Goal: Task Accomplishment & Management: Manage account settings

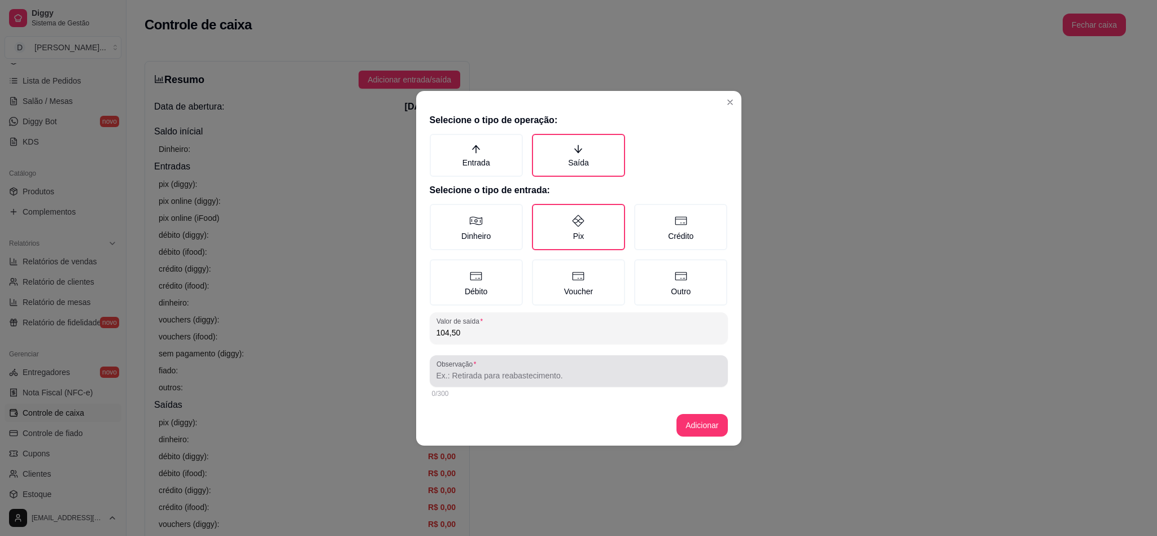
type input "104,50"
click at [471, 374] on input "Observação" at bounding box center [579, 375] width 285 height 11
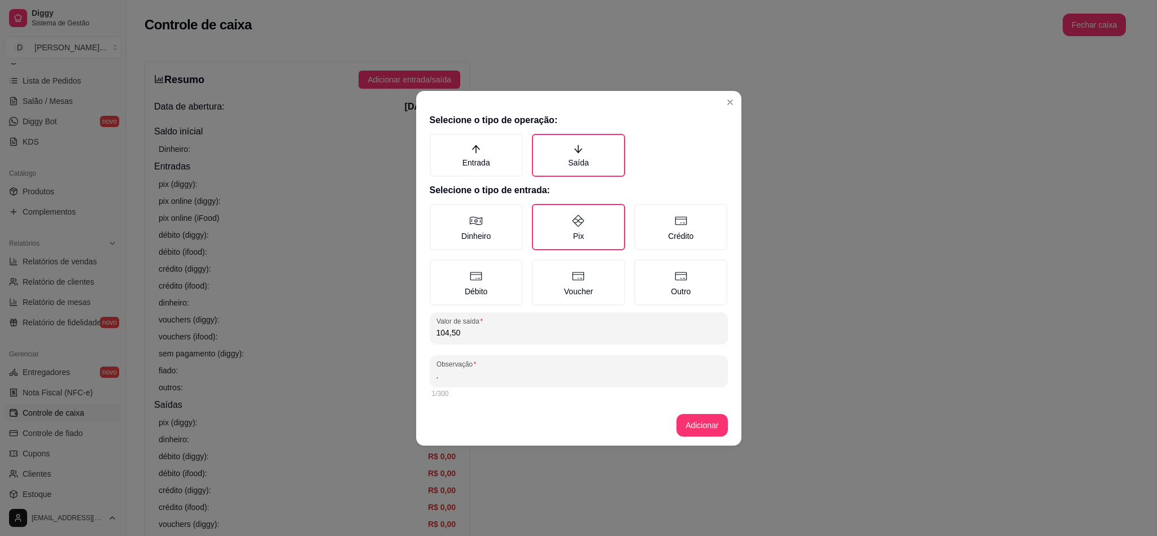
type input "."
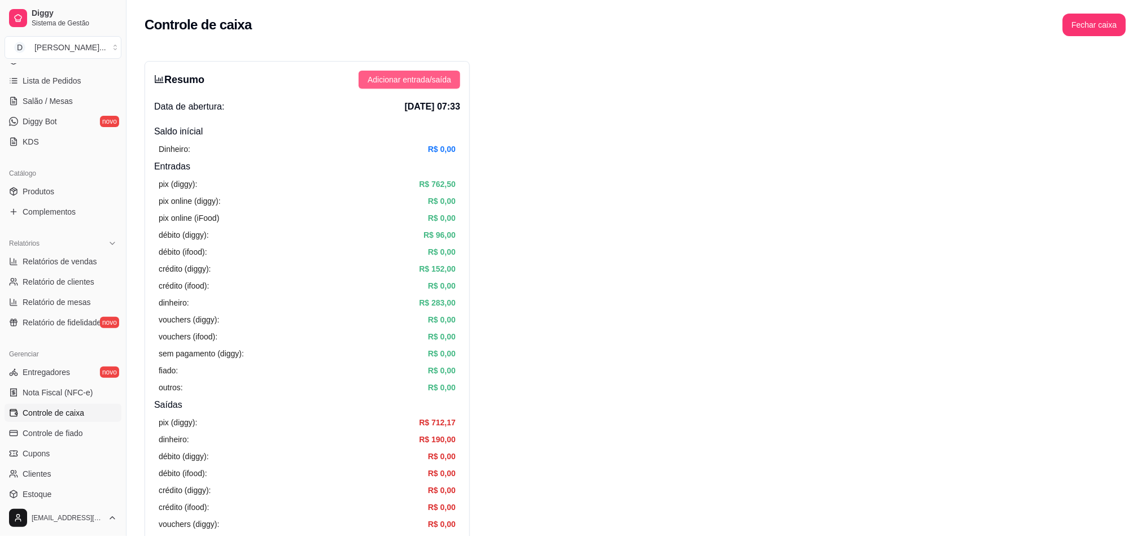
click at [404, 75] on span "Adicionar entrada/saída" at bounding box center [410, 79] width 84 height 12
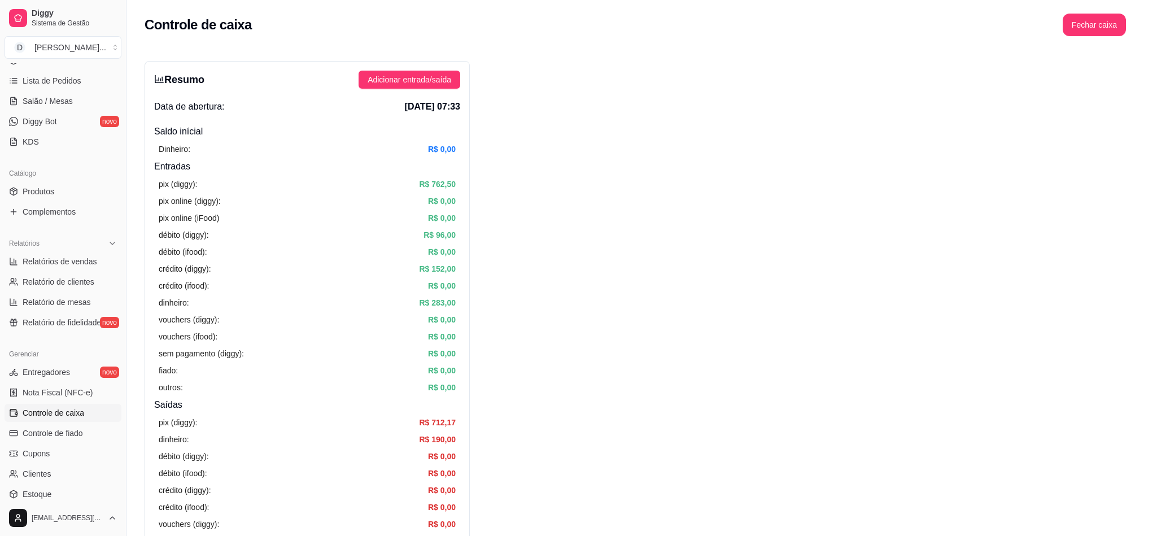
click at [580, 165] on label "Saída" at bounding box center [578, 155] width 93 height 43
click at [541, 142] on button "Saída" at bounding box center [535, 137] width 9 height 9
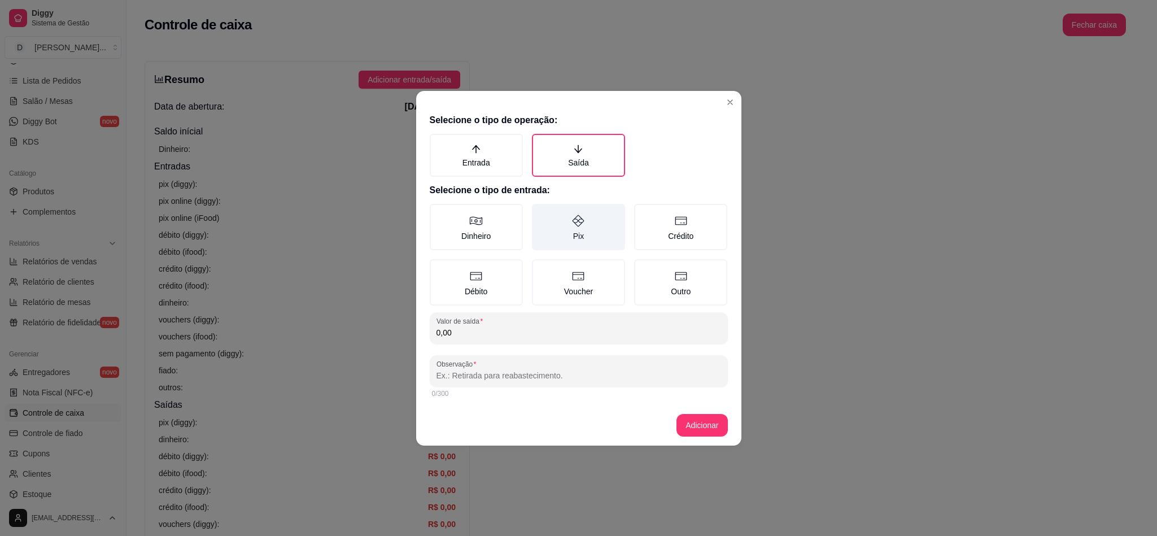
click at [578, 230] on label "Pix" at bounding box center [578, 227] width 93 height 46
click at [541, 212] on button "Pix" at bounding box center [535, 207] width 9 height 9
click at [539, 343] on div "Selecione o tipo de operação: Entrada Saída Selecione o tipo de entrada: Dinhei…" at bounding box center [578, 257] width 325 height 296
click at [535, 332] on input "0,00" at bounding box center [579, 332] width 285 height 11
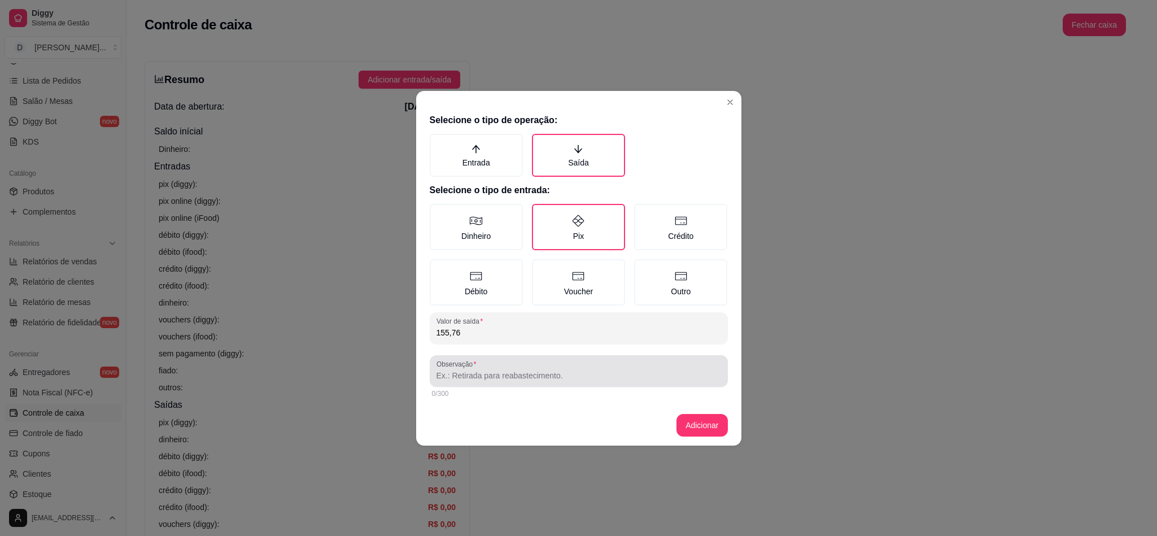
type input "155,76"
click at [534, 370] on input "Observação" at bounding box center [579, 375] width 285 height 11
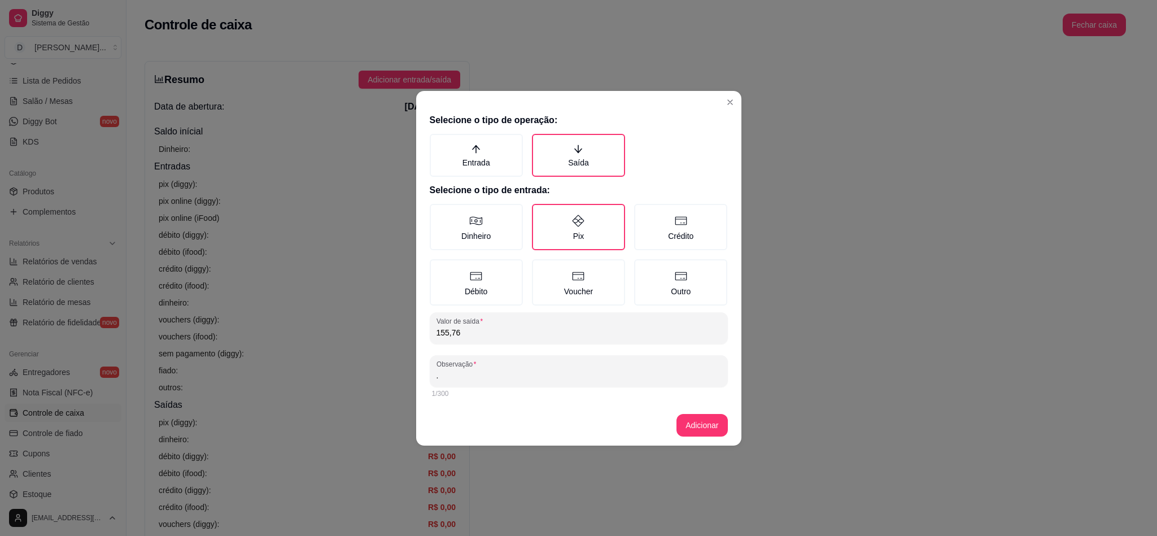
type input "."
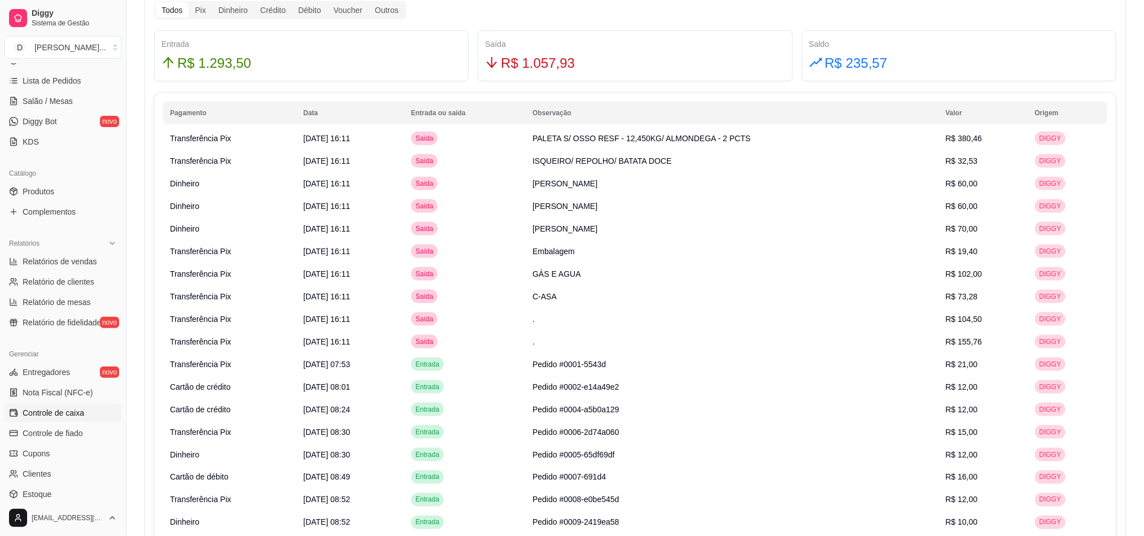
scroll to position [593, 0]
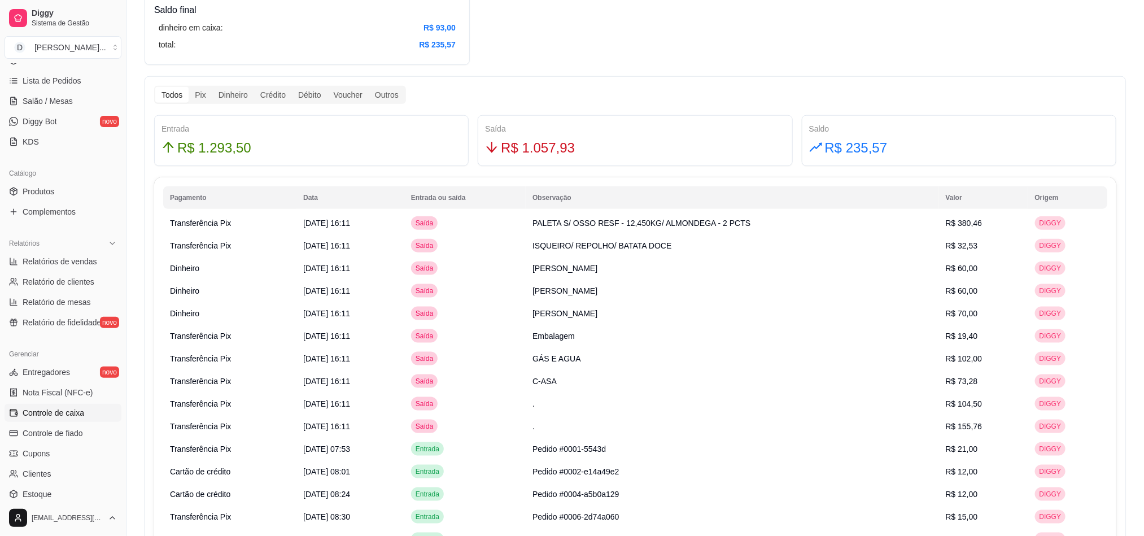
click at [557, 163] on div "Saída R$ 1.057,93" at bounding box center [635, 140] width 315 height 51
click at [546, 147] on span "R$ 1.057,93" at bounding box center [538, 147] width 74 height 21
copy span "1.057,93"
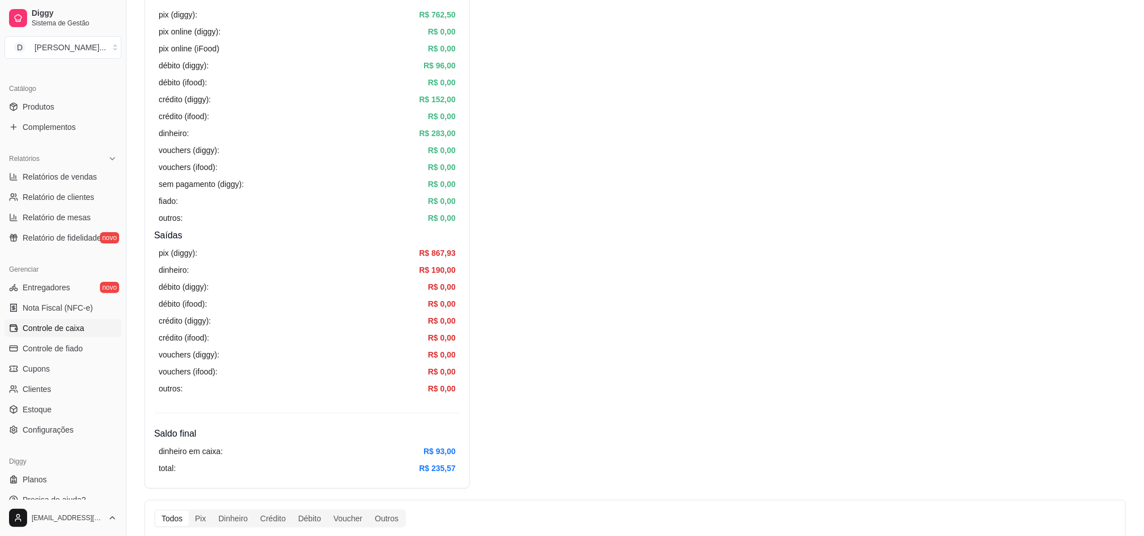
scroll to position [0, 0]
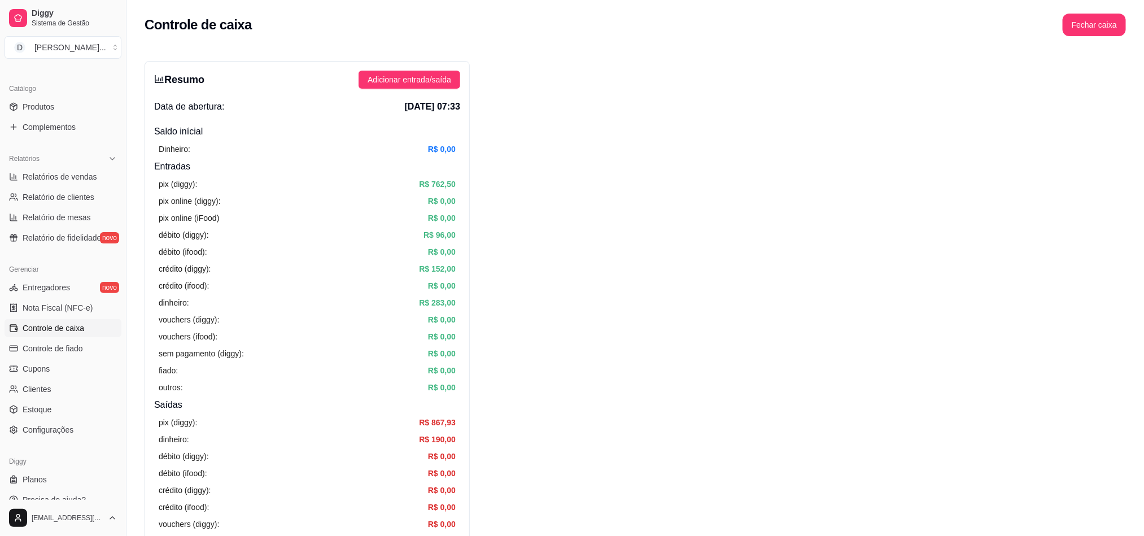
click at [1078, 24] on button "Fechar caixa" at bounding box center [1094, 25] width 63 height 23
click at [1132, 94] on span "Sim" at bounding box center [1126, 100] width 14 height 12
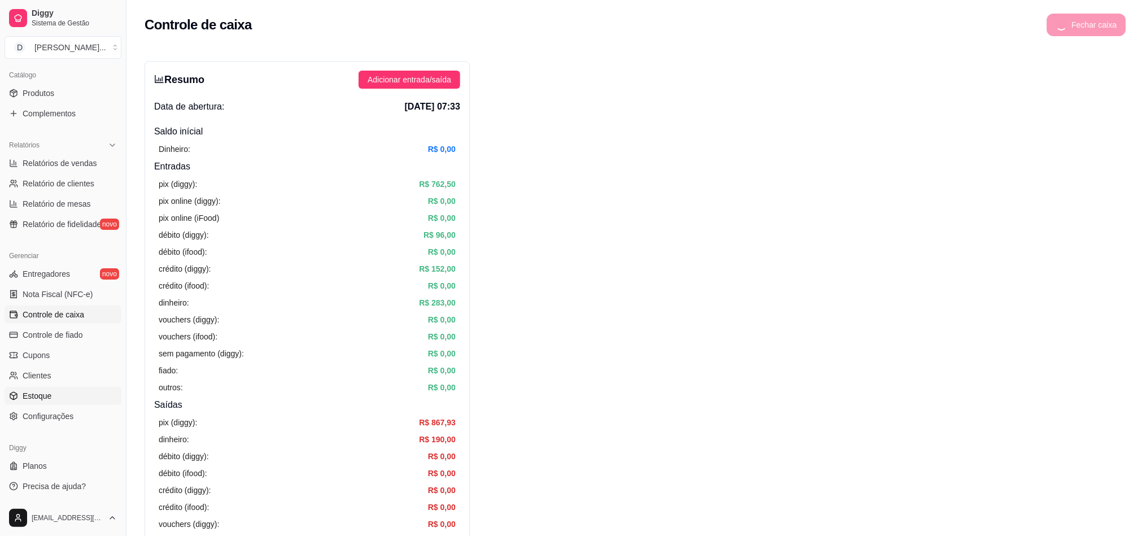
scroll to position [85, 0]
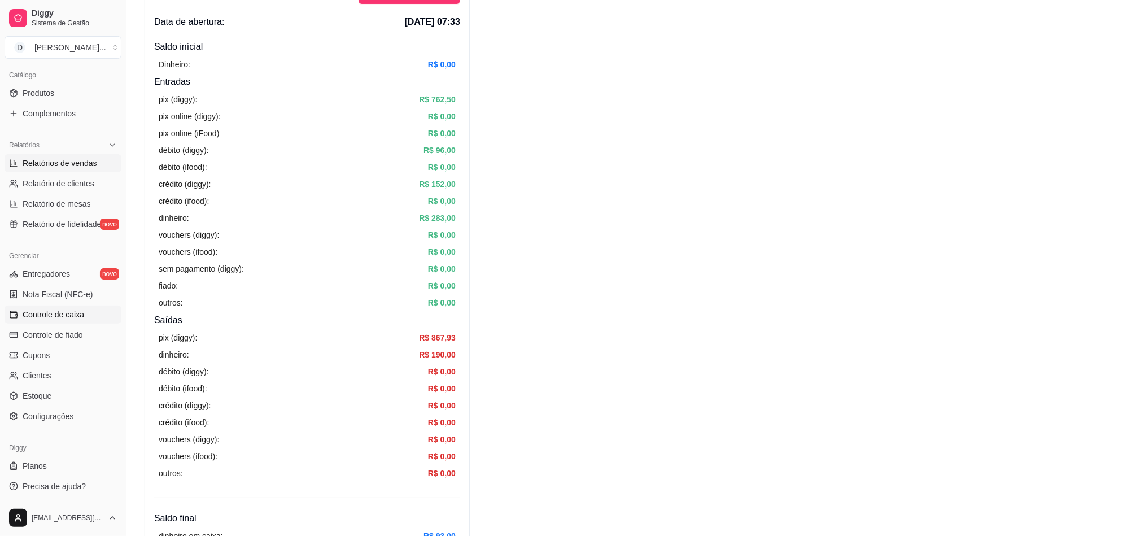
click at [79, 169] on span "Relatórios de vendas" at bounding box center [60, 163] width 75 height 11
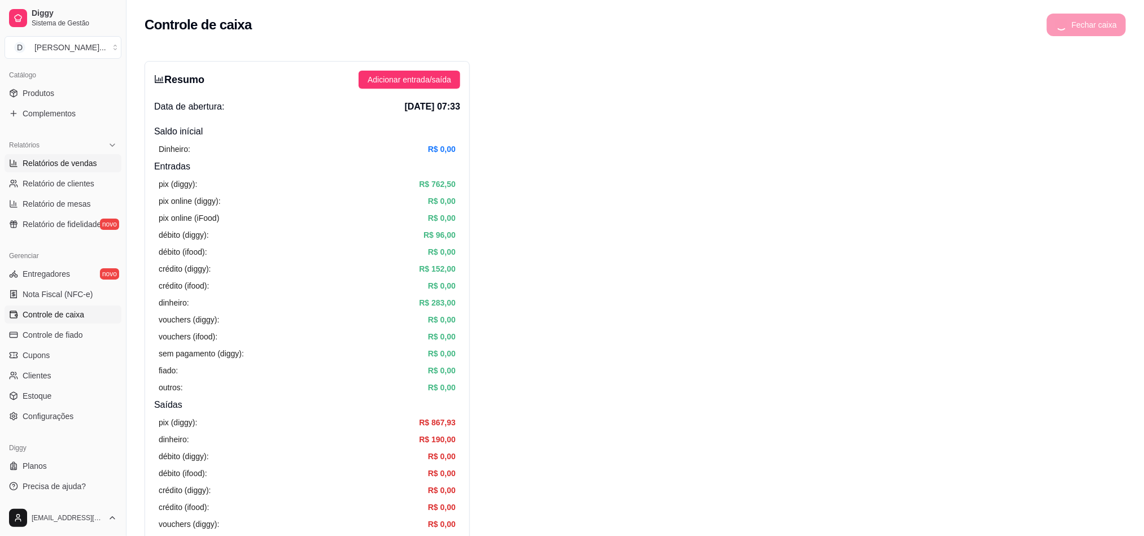
select select "ALL"
select select "0"
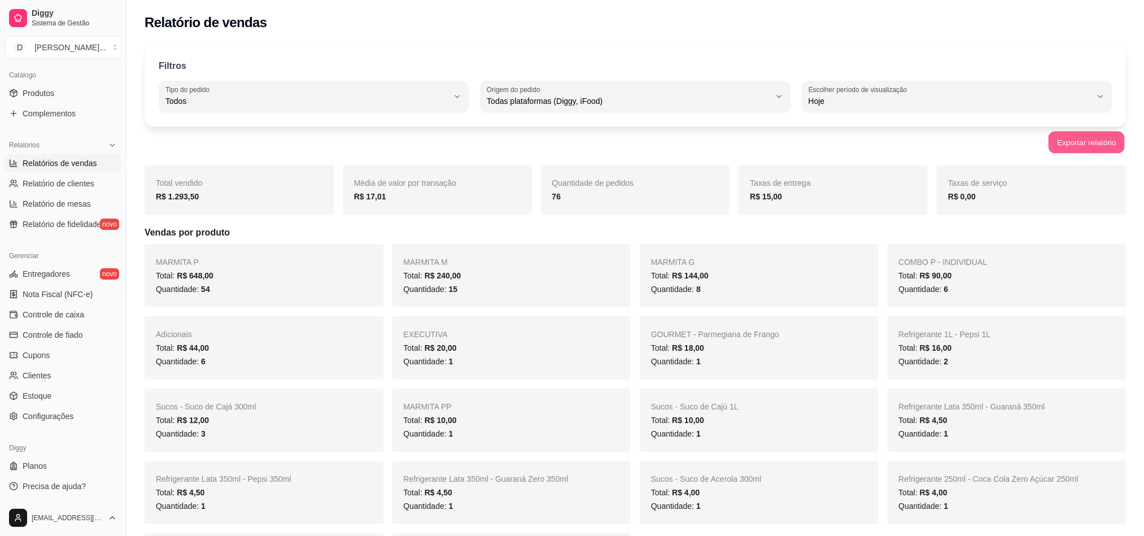
click at [1091, 148] on button "Exportar relatório" at bounding box center [1087, 143] width 76 height 22
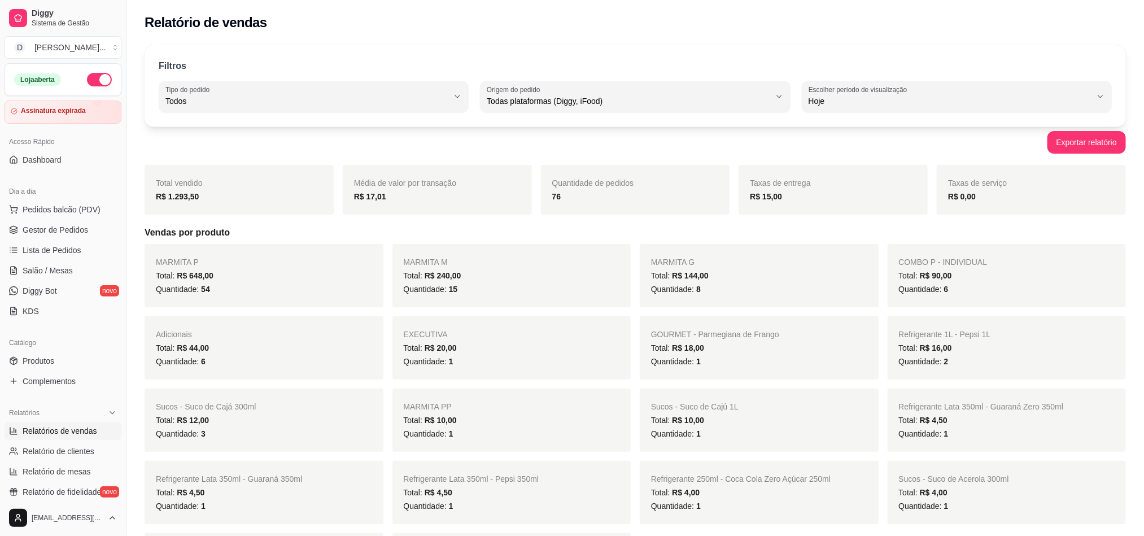
scroll to position [268, 0]
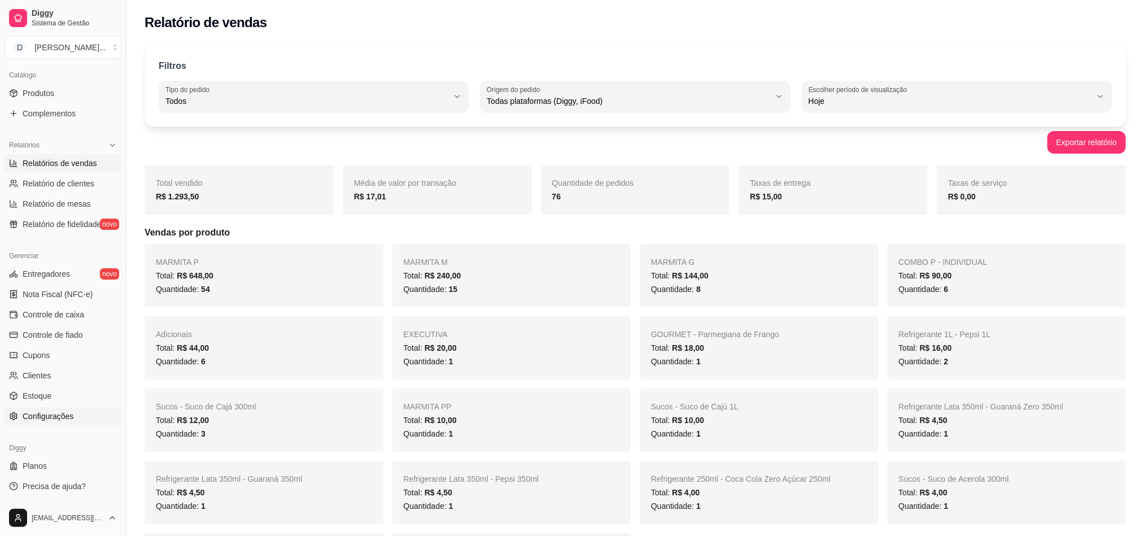
click at [46, 410] on link "Configurações" at bounding box center [63, 416] width 117 height 18
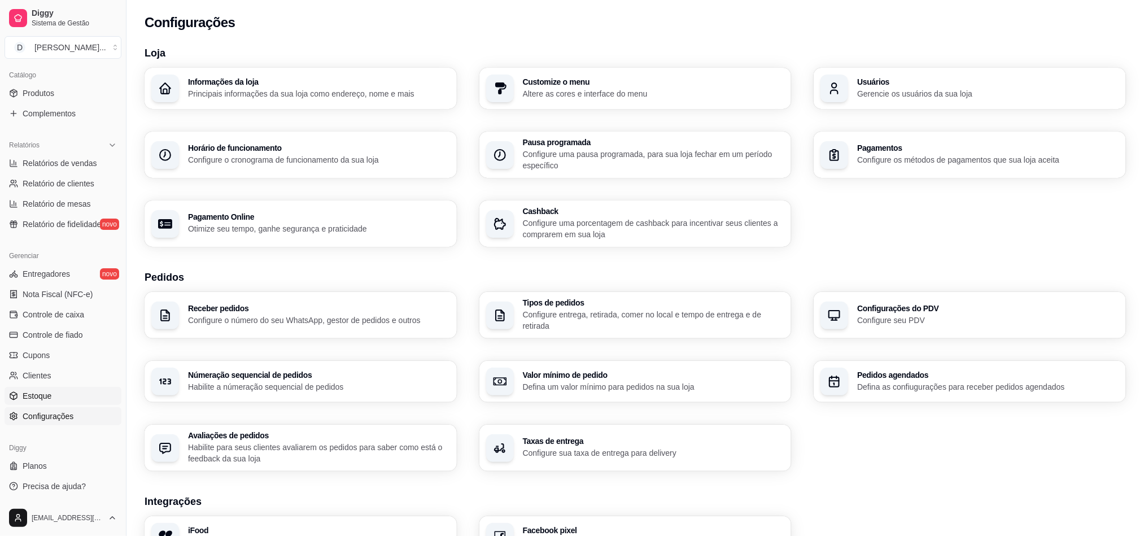
click at [34, 399] on span "Estoque" at bounding box center [37, 395] width 29 height 11
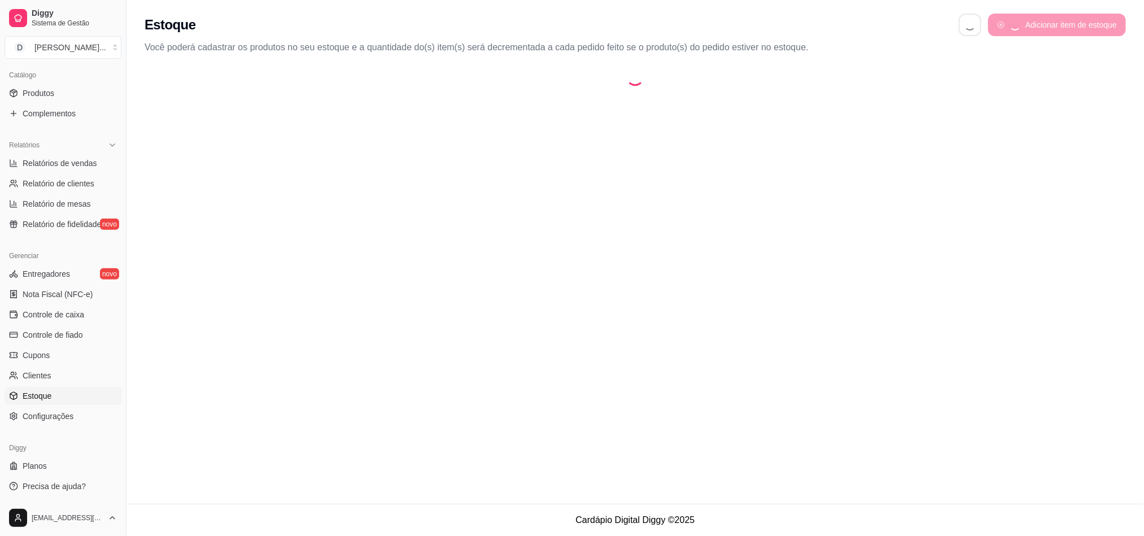
select select "QUANTITY_ORDER"
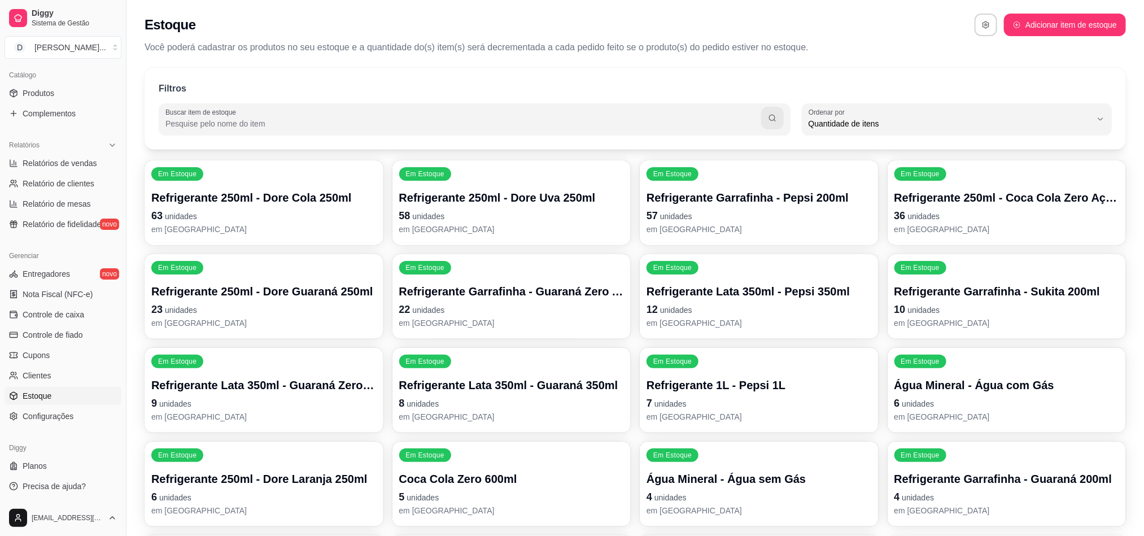
scroll to position [11, 0]
click at [368, 194] on div "Em Estoque Refrigerante 250ml - Dore Cola 250ml 63 unidades em [GEOGRAPHIC_DATA]" at bounding box center [264, 203] width 232 height 82
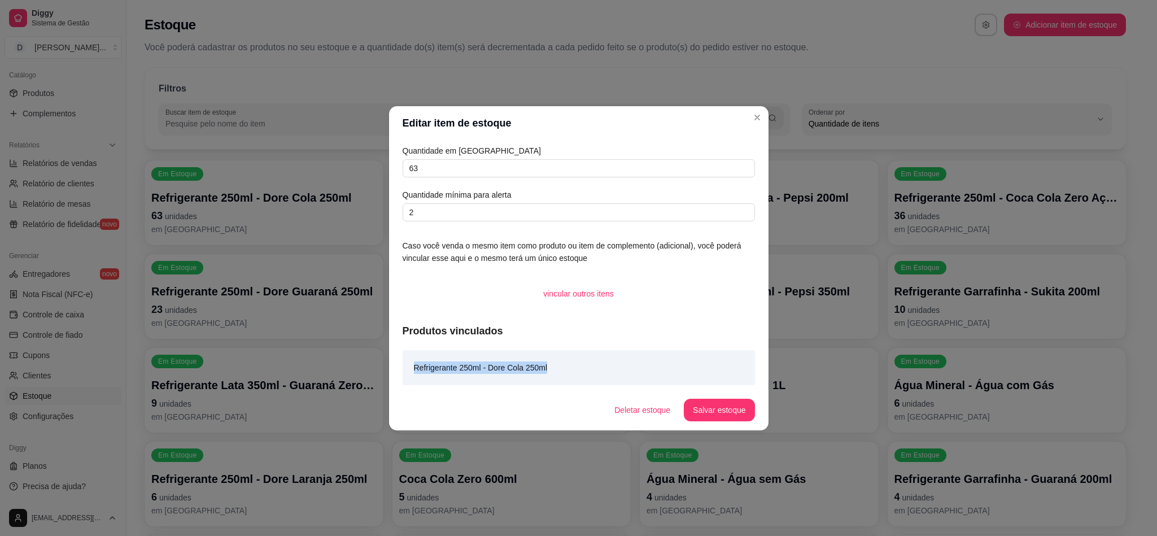
copy article "Refrigerante 250ml - Dore Cola 250ml"
drag, startPoint x: 407, startPoint y: 368, endPoint x: 573, endPoint y: 370, distance: 166.1
click at [573, 370] on div "Refrigerante 250ml - Dore Cola 250ml" at bounding box center [579, 367] width 352 height 35
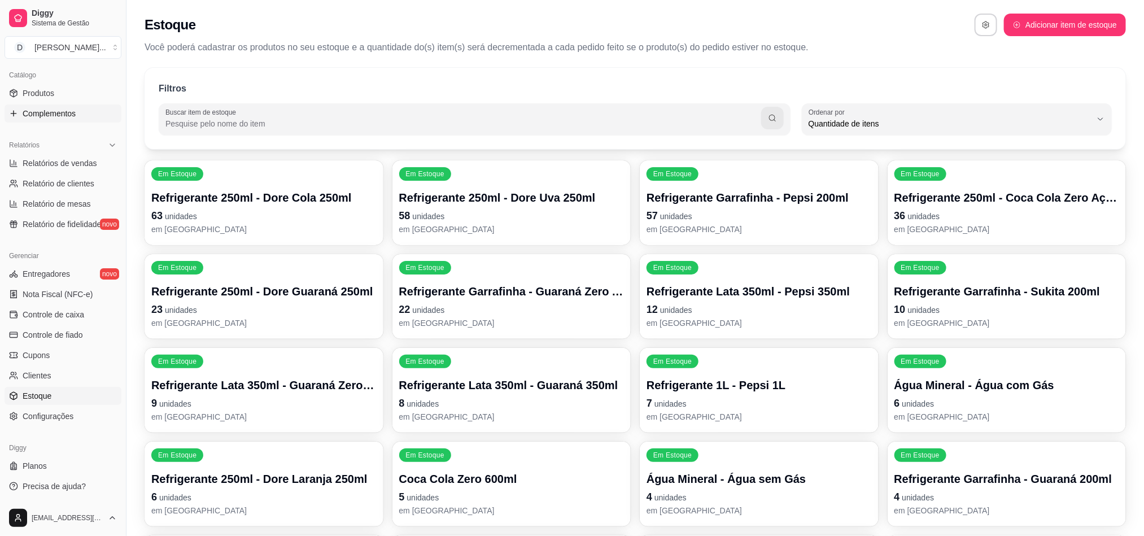
click at [33, 117] on span "Complementos" at bounding box center [49, 113] width 53 height 11
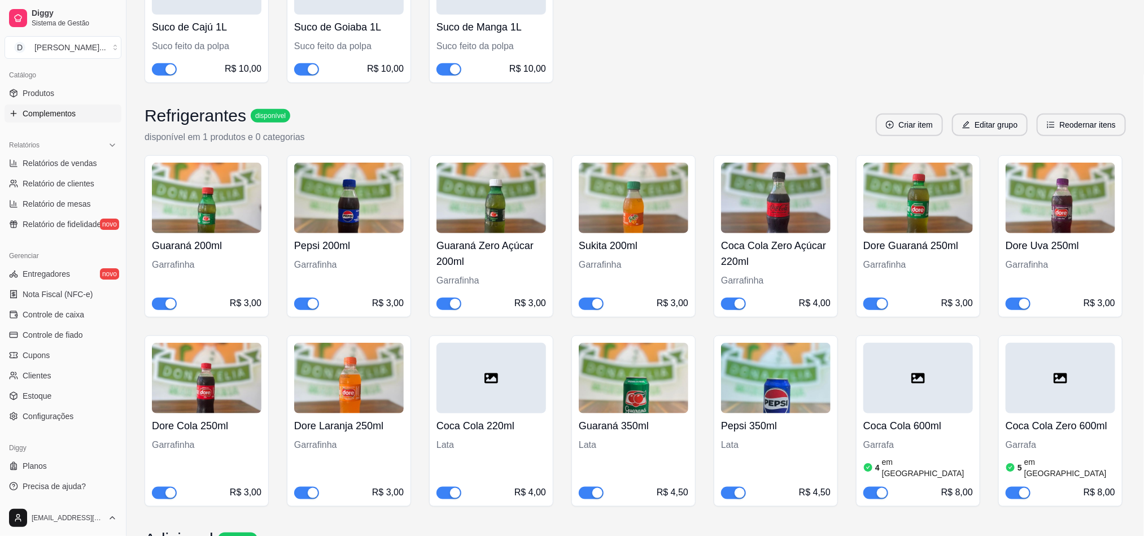
scroll to position [2880, 0]
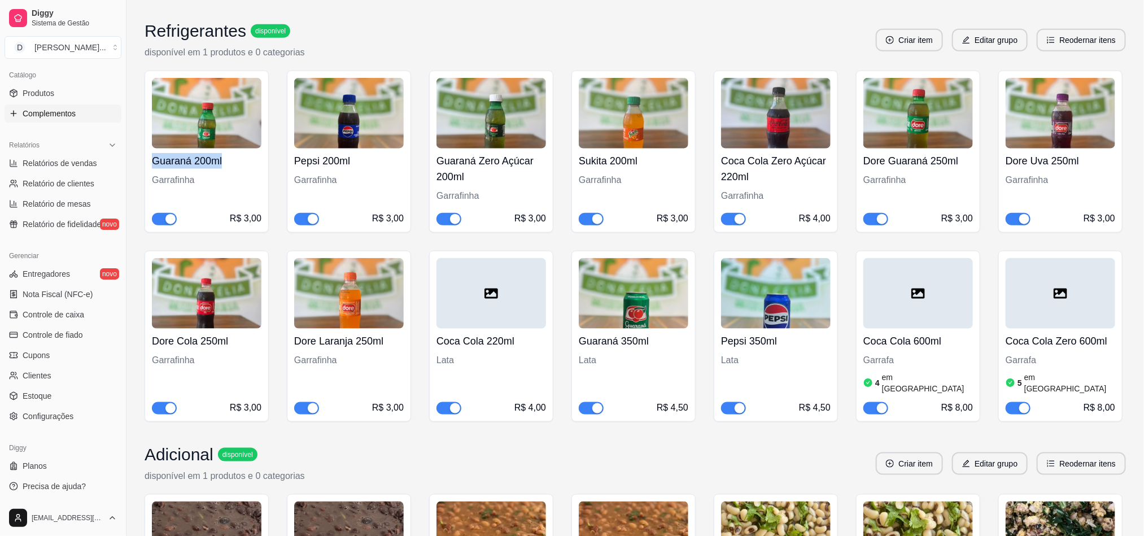
copy h4 "Guaraná 200ml"
copy h4 "Pepsi 200ml"
copy h4 "Guaraná Zero Açúcar 200ml"
copy h4 "Coca Cola Zero Açúcar 220ml"
copy h4 "Dore Guaraná 250ml"
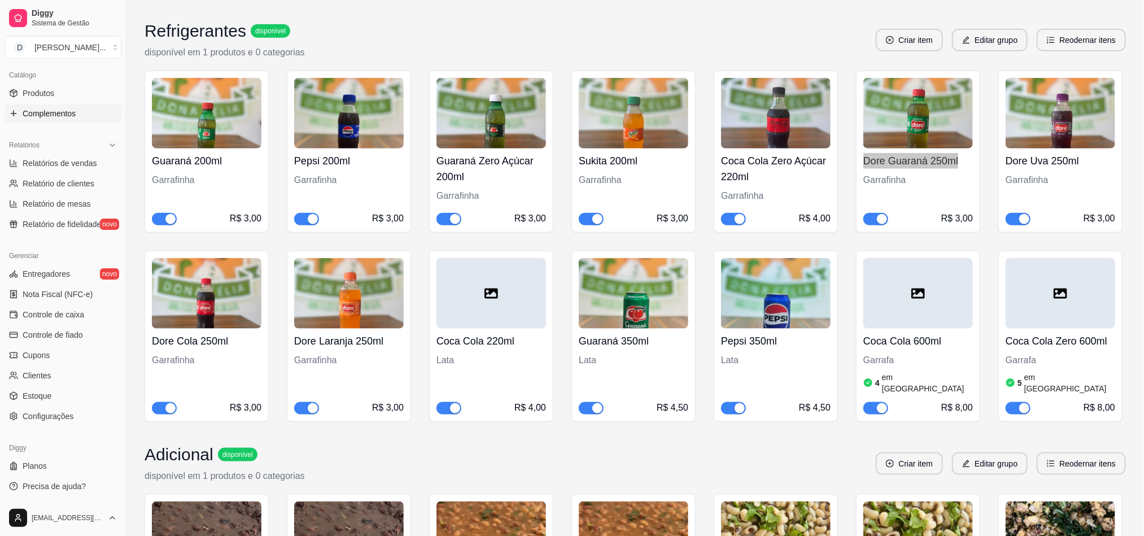
drag, startPoint x: 865, startPoint y: 141, endPoint x: 970, endPoint y: 139, distance: 105.1
click at [970, 153] on h4 "Dore Guaraná 250ml" at bounding box center [919, 161] width 110 height 16
copy h4 "Dore Uva 250ml"
copy h4 "Dore Laranja 250ml"
copy h4 "Dore Guaraná 250ml"
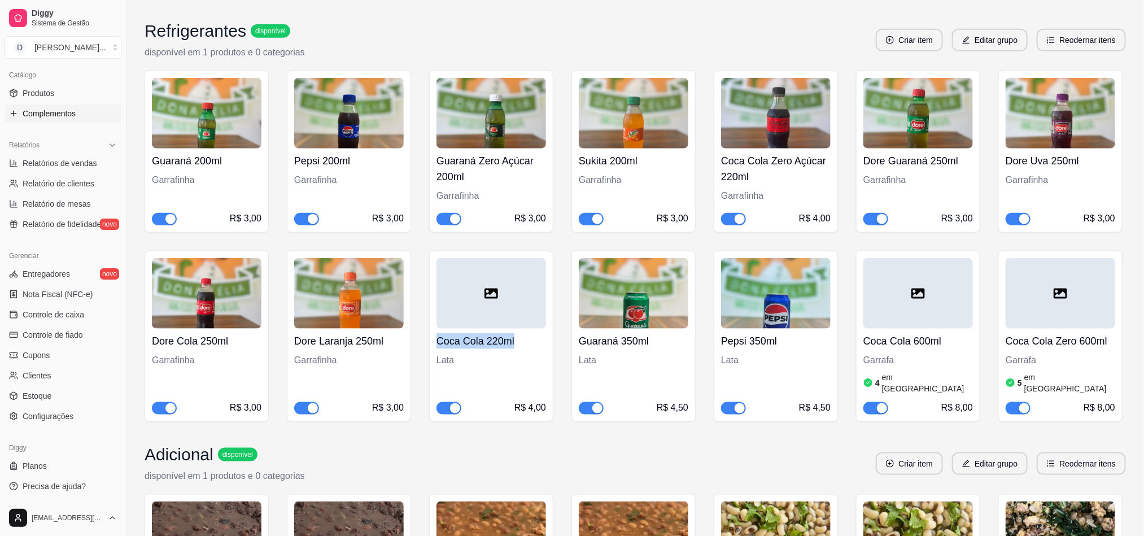
drag, startPoint x: 439, startPoint y: 324, endPoint x: 522, endPoint y: 329, distance: 83.2
click at [522, 333] on h4 "Coca Cola 220ml" at bounding box center [492, 341] width 110 height 16
drag, startPoint x: 578, startPoint y: 324, endPoint x: 652, endPoint y: 325, distance: 74.0
click at [652, 333] on h4 "Guaraná 350ml" at bounding box center [634, 341] width 110 height 16
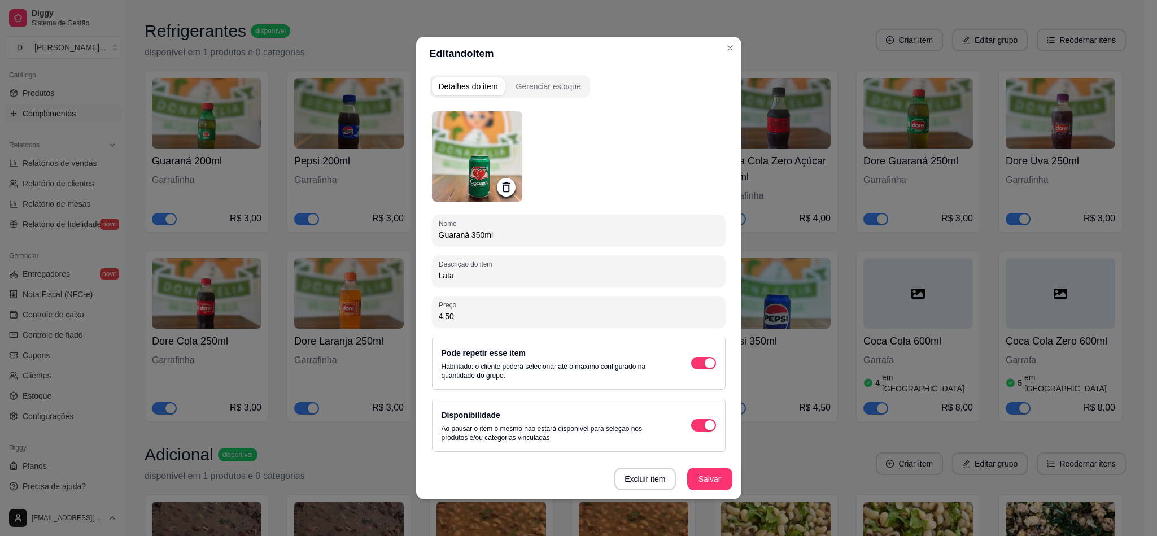
drag, startPoint x: 512, startPoint y: 236, endPoint x: 406, endPoint y: 224, distance: 106.8
click at [406, 224] on div "Editando item Detalhes do item Gerenciar estoque Nome Guaraná 350ml Descrição d…" at bounding box center [578, 268] width 1157 height 536
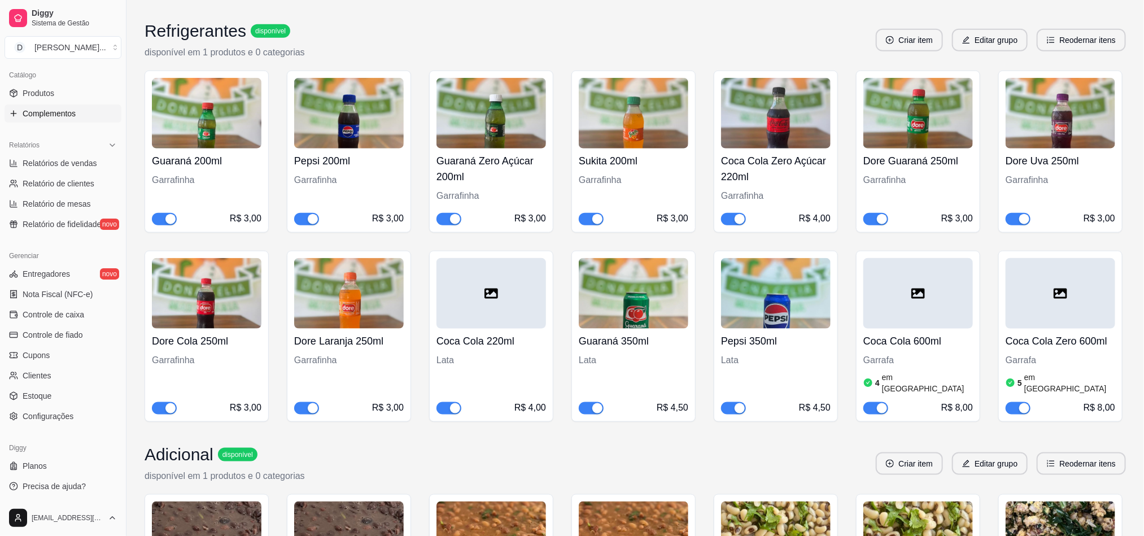
click at [565, 229] on div "Guaraná 200ml Garrafinha R$ 3,00 Pepsi 200ml Garrafinha R$ 3,00 Guaraná Zero Aç…" at bounding box center [636, 246] width 982 height 351
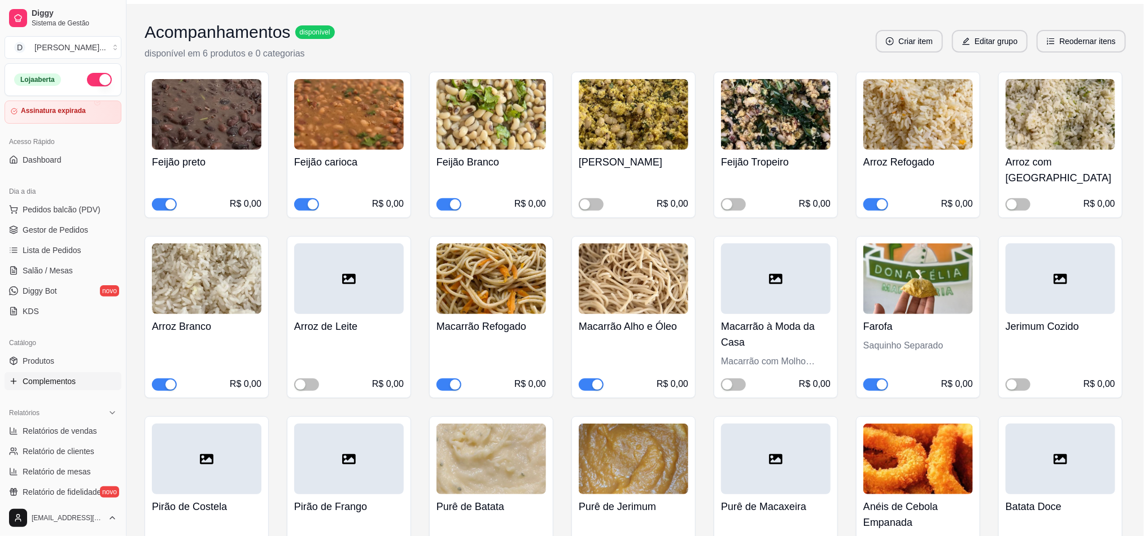
scroll to position [0, 0]
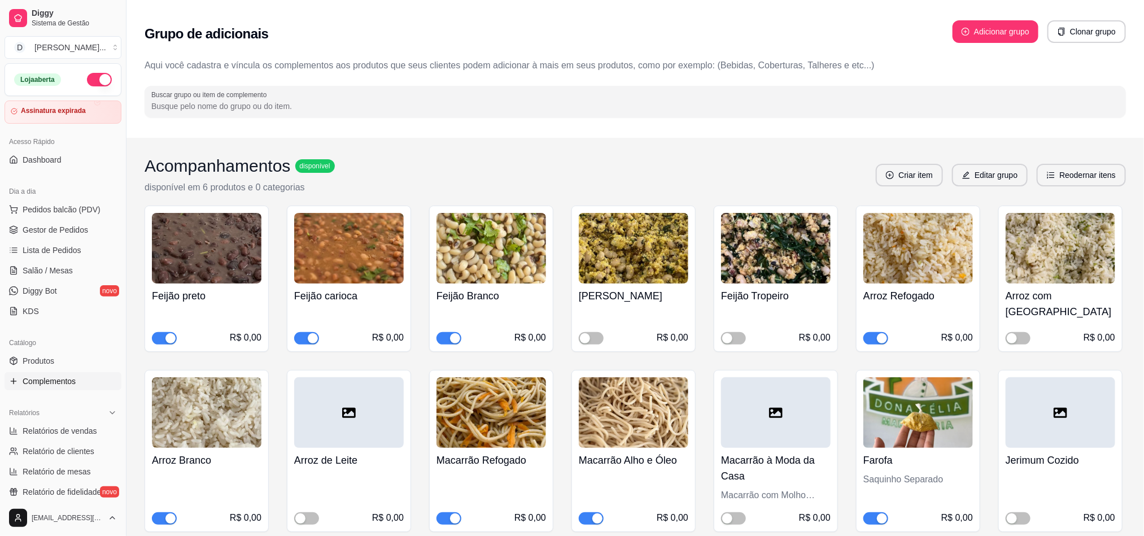
click at [87, 85] on button "button" at bounding box center [99, 80] width 25 height 14
click at [105, 42] on button "D [PERSON_NAME] ..." at bounding box center [63, 47] width 117 height 23
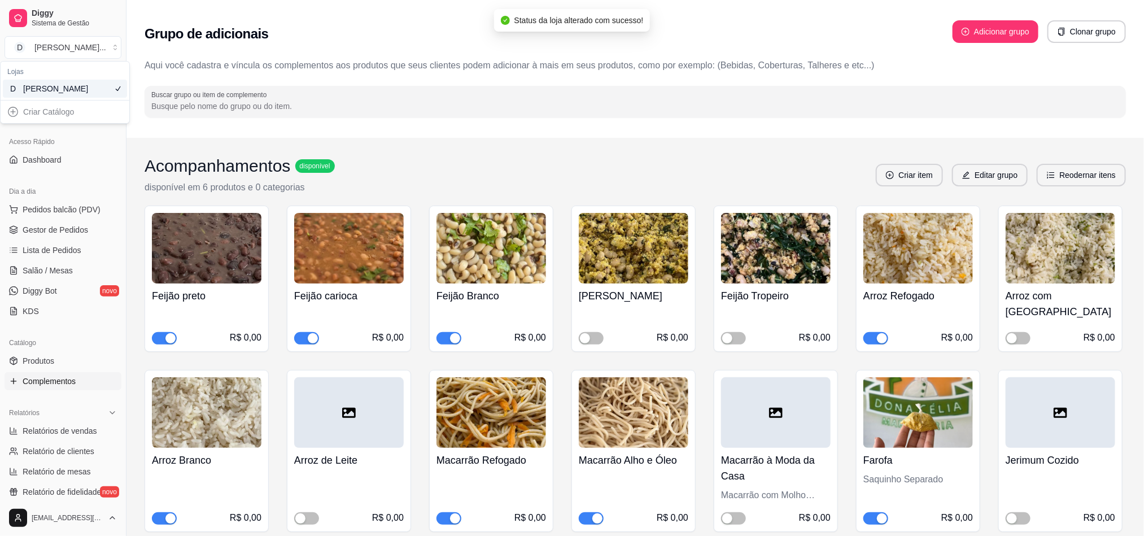
click at [178, 24] on div "Grupo de adicionais Adicionar grupo Clonar grupo" at bounding box center [636, 34] width 982 height 41
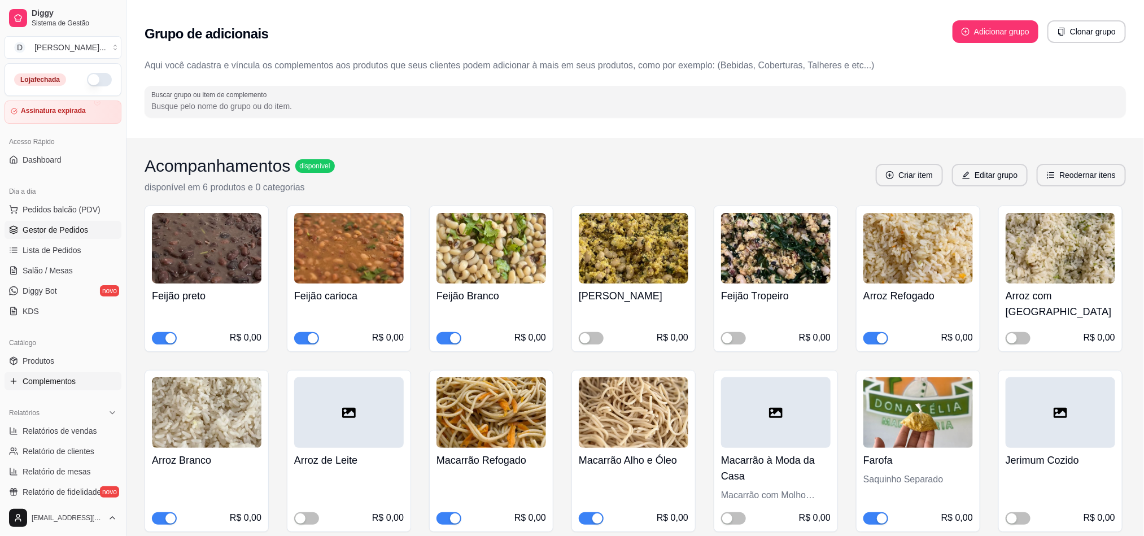
click at [43, 228] on span "Gestor de Pedidos" at bounding box center [56, 229] width 66 height 11
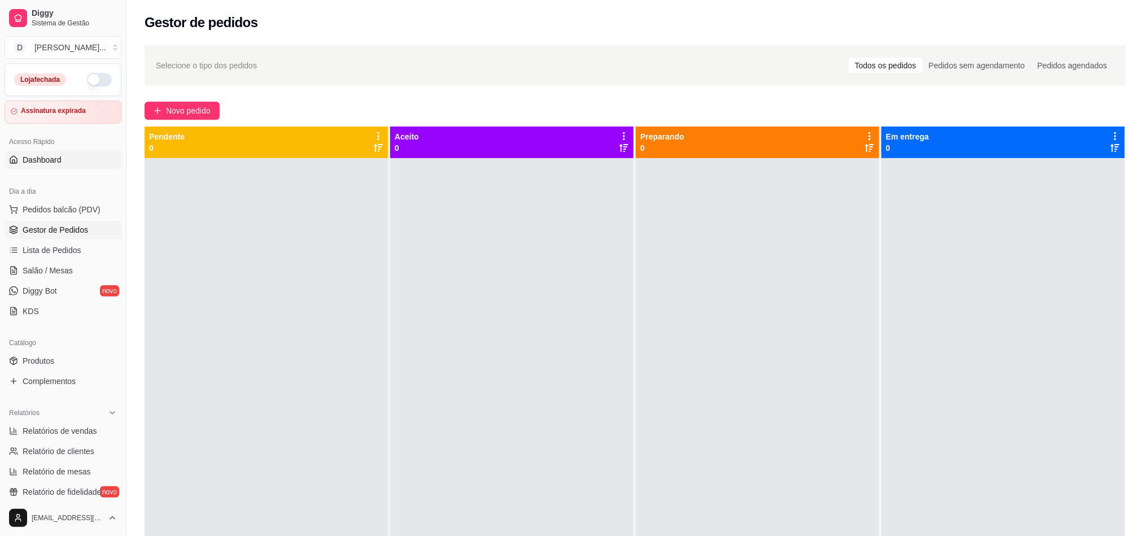
click at [39, 160] on span "Dashboard" at bounding box center [42, 159] width 39 height 11
